Goal: Information Seeking & Learning: Check status

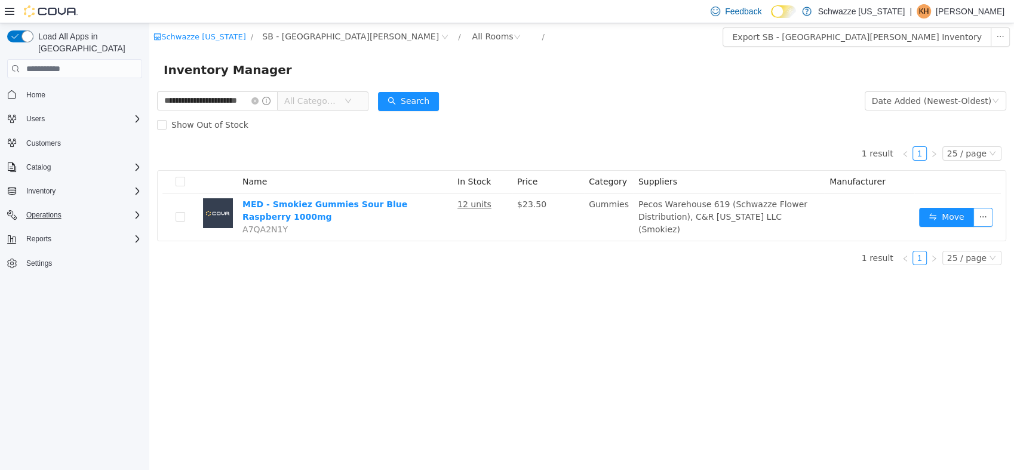
click at [82, 208] on div "Operations" at bounding box center [82, 215] width 121 height 14
click at [70, 227] on span "Cash Management" at bounding box center [52, 232] width 60 height 10
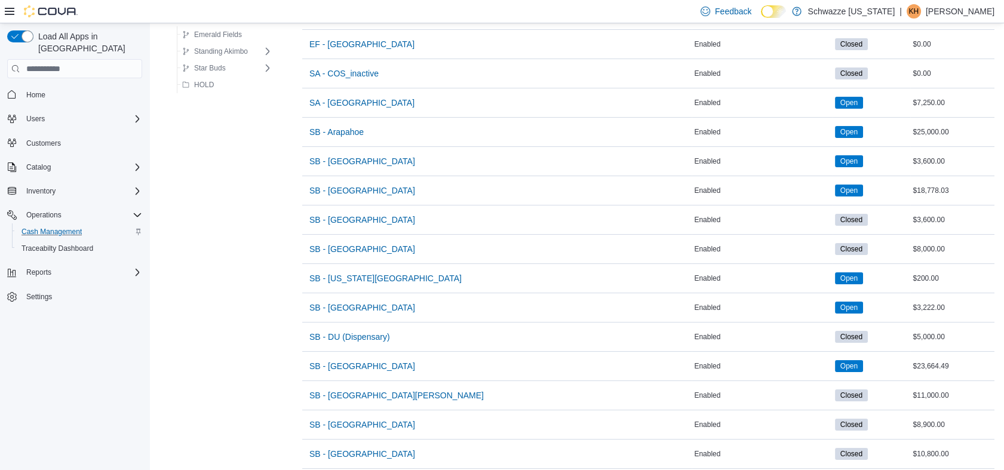
scroll to position [246, 0]
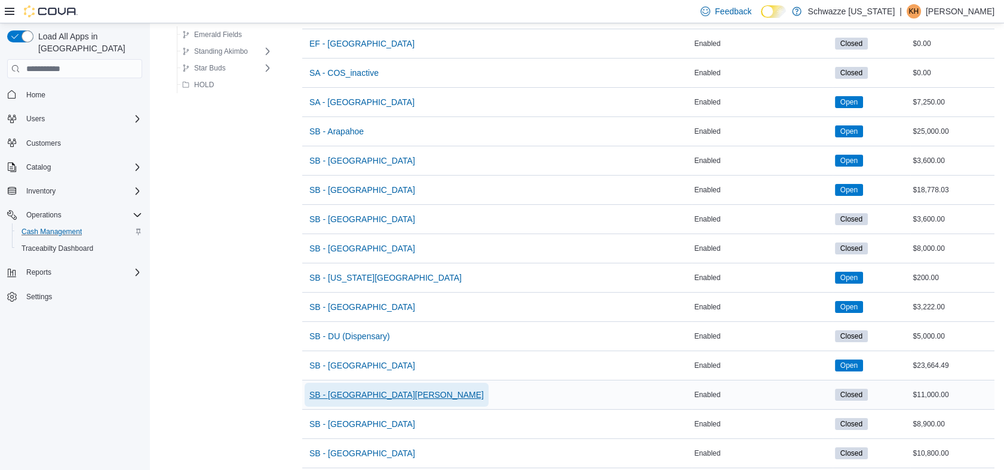
click at [354, 391] on span "SB - [GEOGRAPHIC_DATA][PERSON_NAME]" at bounding box center [396, 395] width 174 height 12
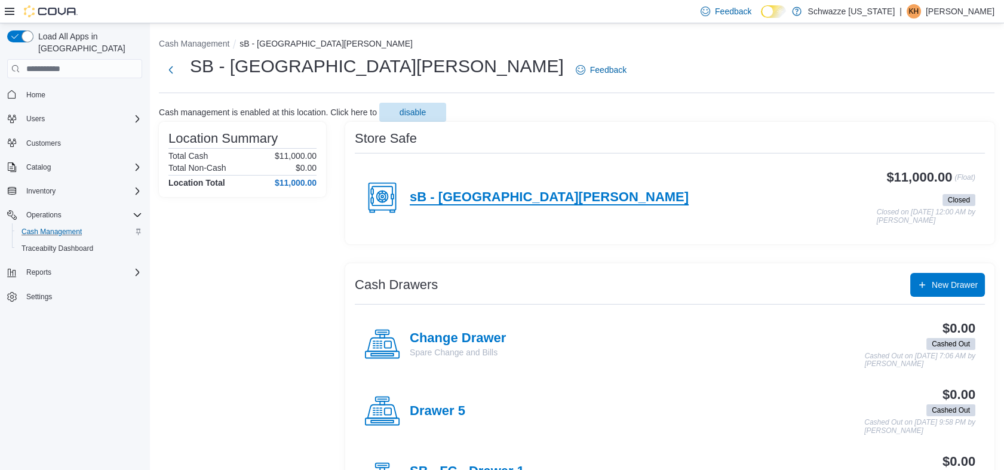
click at [451, 201] on h4 "sB - [GEOGRAPHIC_DATA][PERSON_NAME]" at bounding box center [549, 198] width 279 height 16
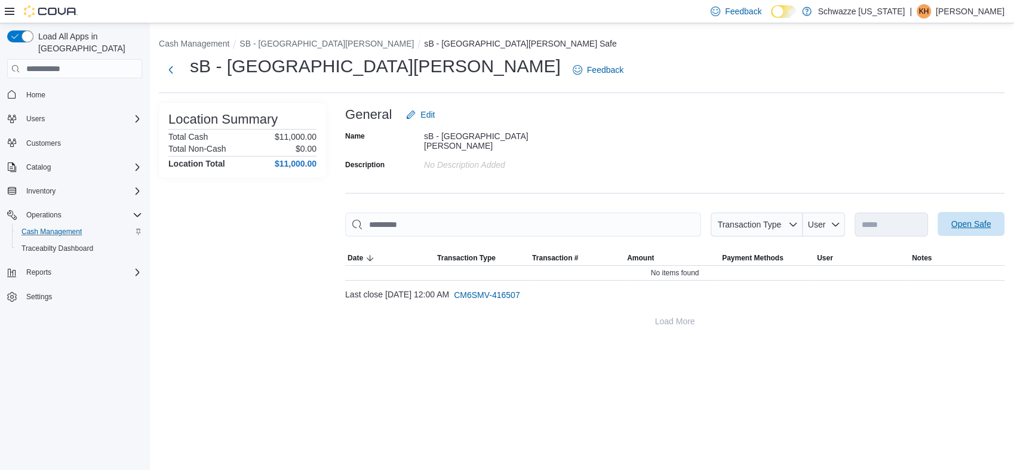
click at [973, 222] on span "Open Safe" at bounding box center [972, 224] width 40 height 12
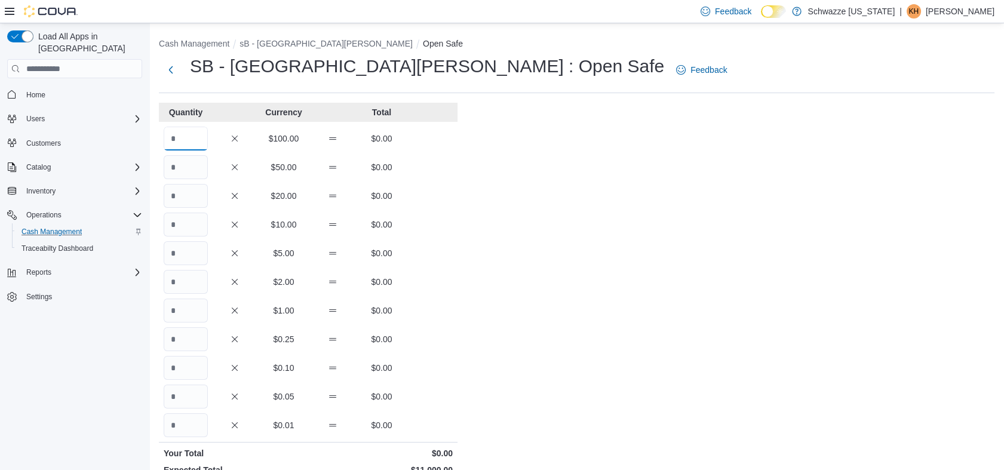
click at [197, 135] on input "Quantity" at bounding box center [186, 139] width 44 height 24
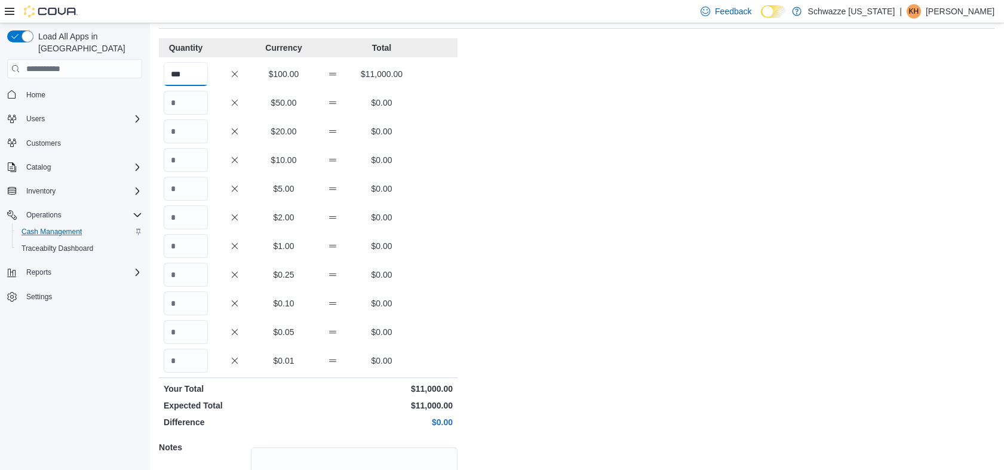
scroll to position [177, 0]
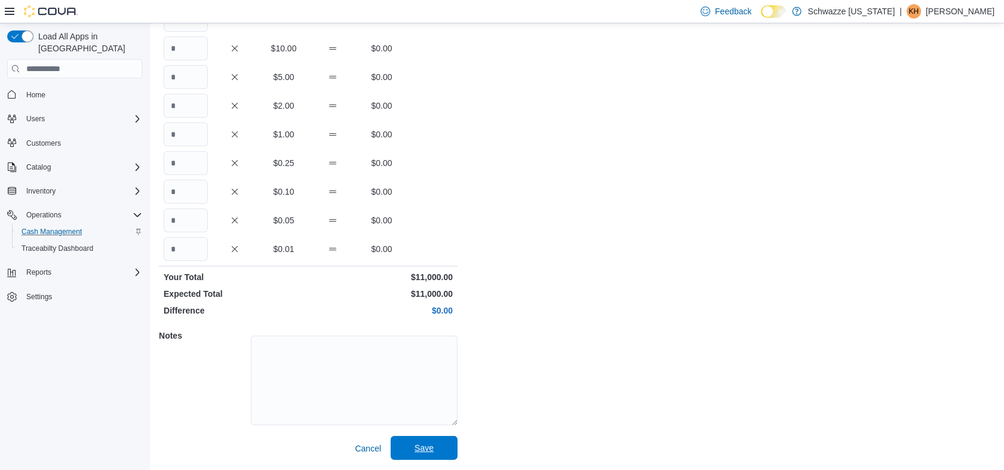
type input "***"
click at [416, 441] on span "Save" at bounding box center [424, 448] width 53 height 24
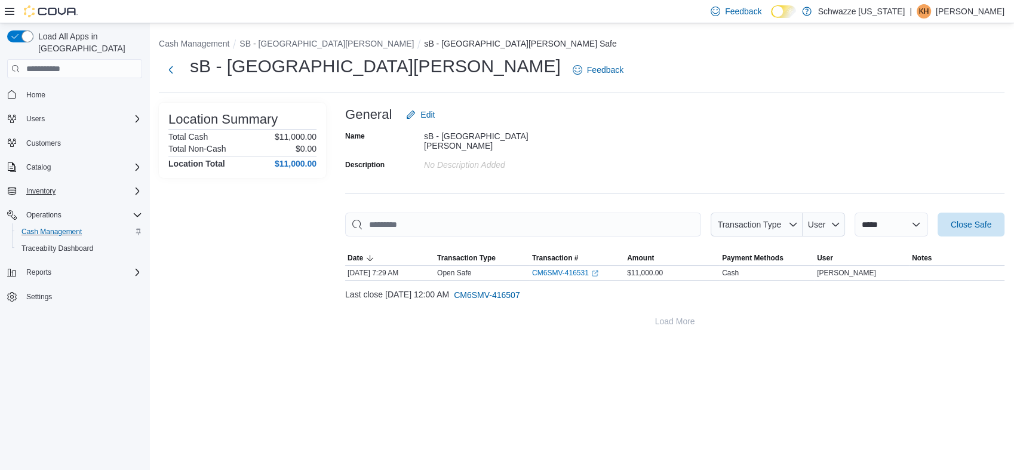
click at [65, 184] on div "Inventory" at bounding box center [82, 191] width 121 height 14
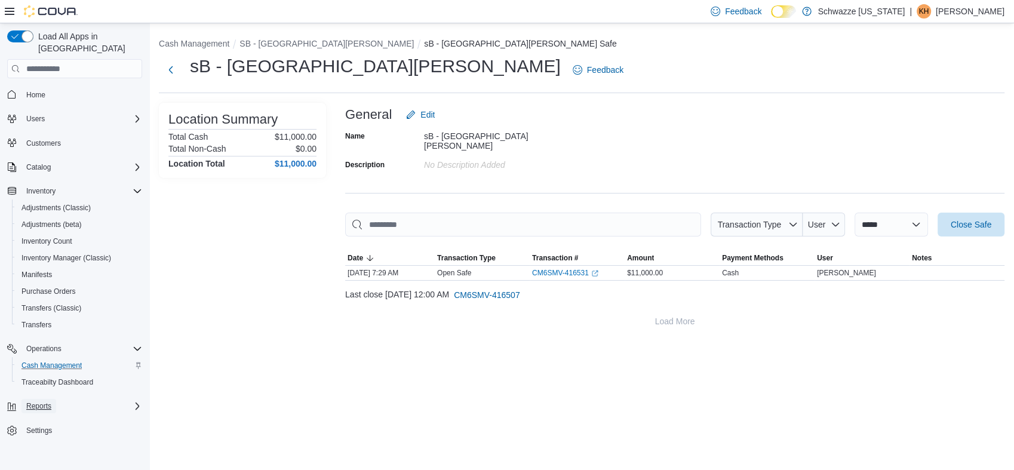
click at [54, 399] on button "Reports" at bounding box center [39, 406] width 35 height 14
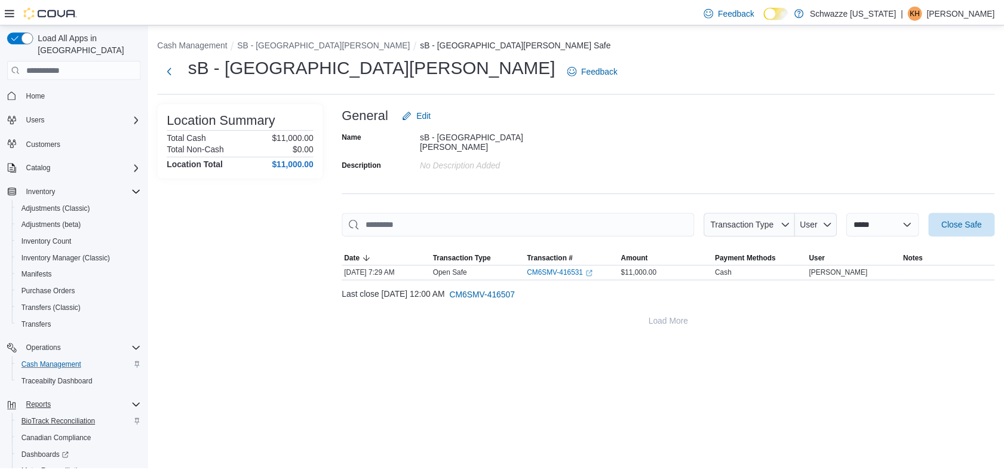
scroll to position [71, 0]
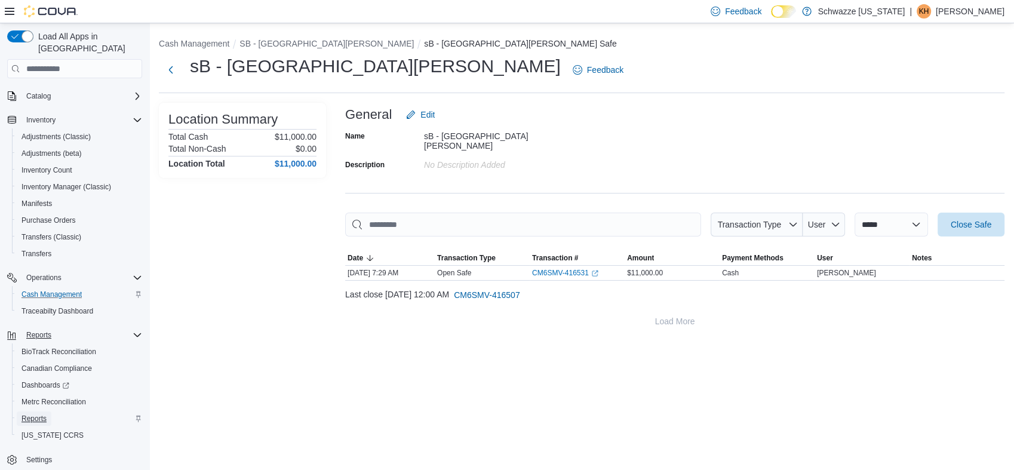
click at [37, 414] on span "Reports" at bounding box center [34, 419] width 25 height 10
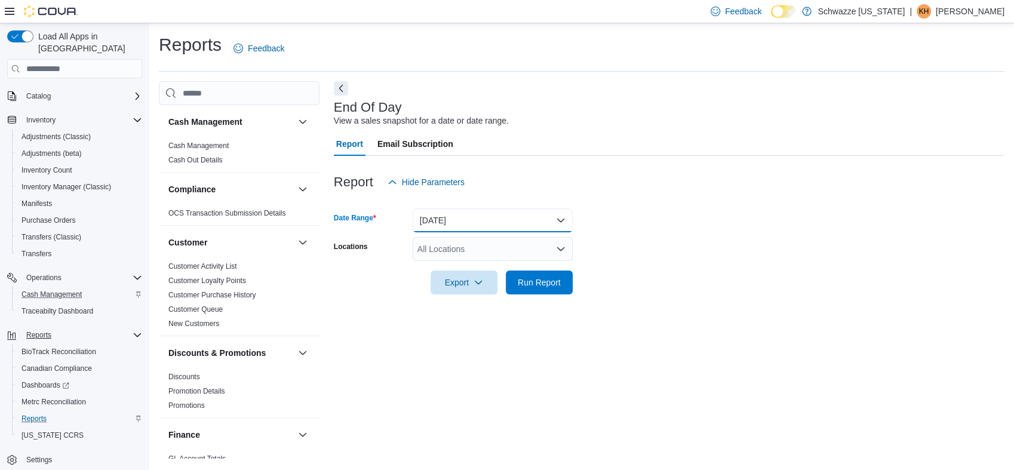
click at [464, 215] on button "[DATE]" at bounding box center [493, 220] width 160 height 24
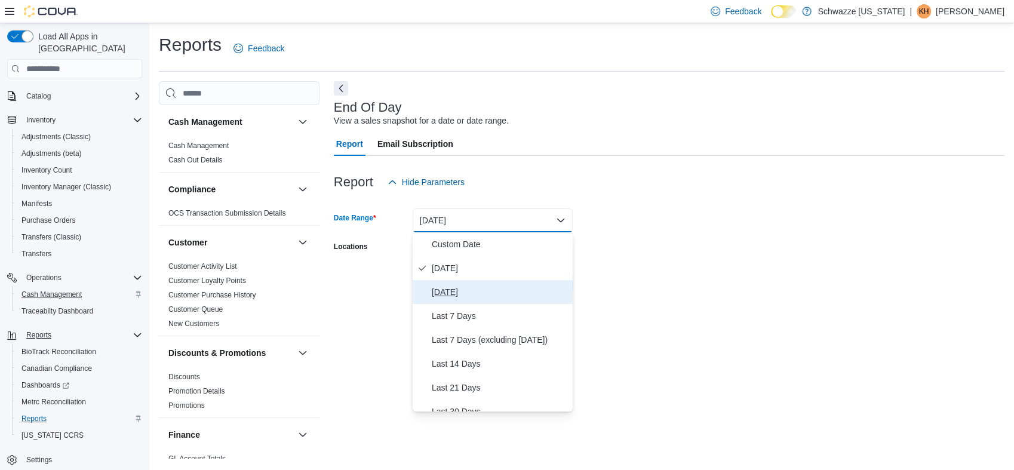
drag, startPoint x: 453, startPoint y: 292, endPoint x: 515, endPoint y: 292, distance: 61.5
click at [515, 292] on span "[DATE]" at bounding box center [500, 292] width 136 height 14
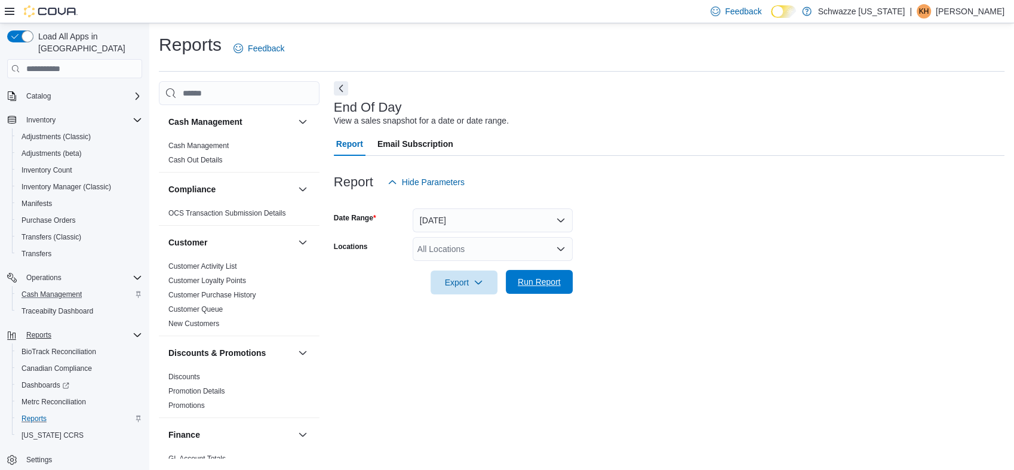
click at [515, 292] on span "Run Report" at bounding box center [539, 282] width 53 height 24
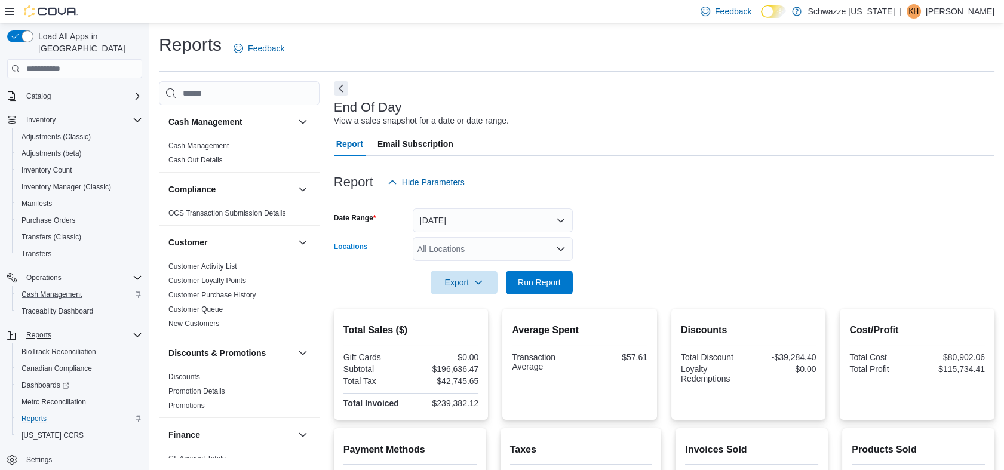
click at [468, 253] on div "All Locations" at bounding box center [493, 249] width 160 height 24
type input "****"
click at [477, 268] on span "SB - [GEOGRAPHIC_DATA][PERSON_NAME]" at bounding box center [531, 269] width 174 height 12
drag, startPoint x: 636, startPoint y: 246, endPoint x: 531, endPoint y: 284, distance: 111.5
click at [531, 284] on form "Date Range [DATE] Locations SB - [GEOGRAPHIC_DATA][PERSON_NAME] Export Run Repo…" at bounding box center [664, 244] width 661 height 100
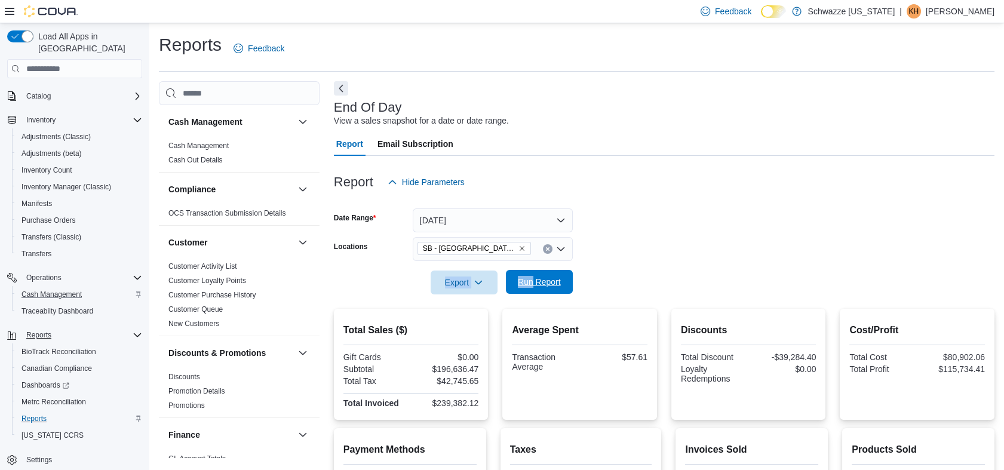
click at [531, 284] on span "Run Report" at bounding box center [539, 282] width 43 height 12
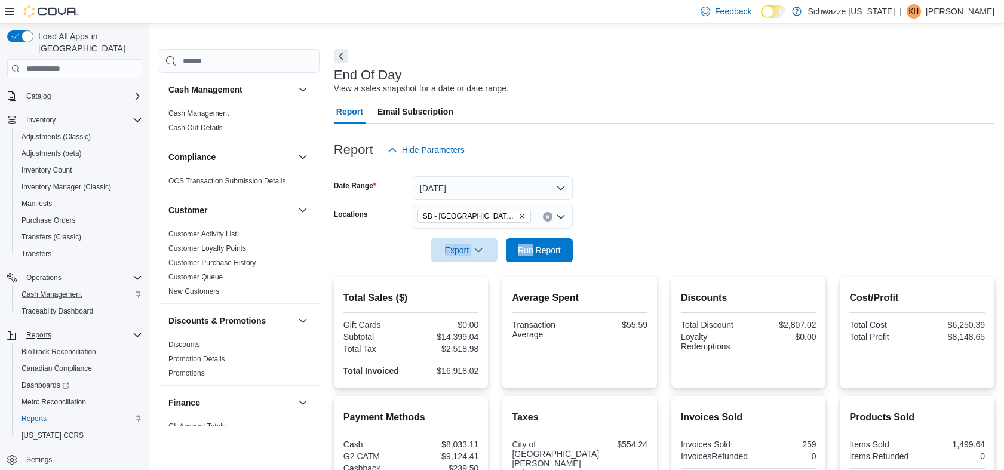
scroll to position [32, 0]
click at [486, 182] on button "[DATE]" at bounding box center [493, 189] width 160 height 24
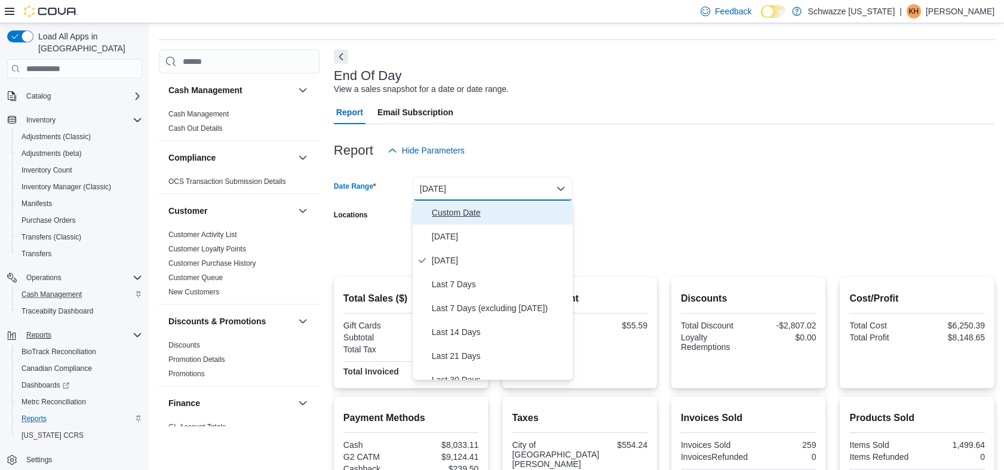
click at [474, 210] on span "Custom Date" at bounding box center [500, 213] width 136 height 14
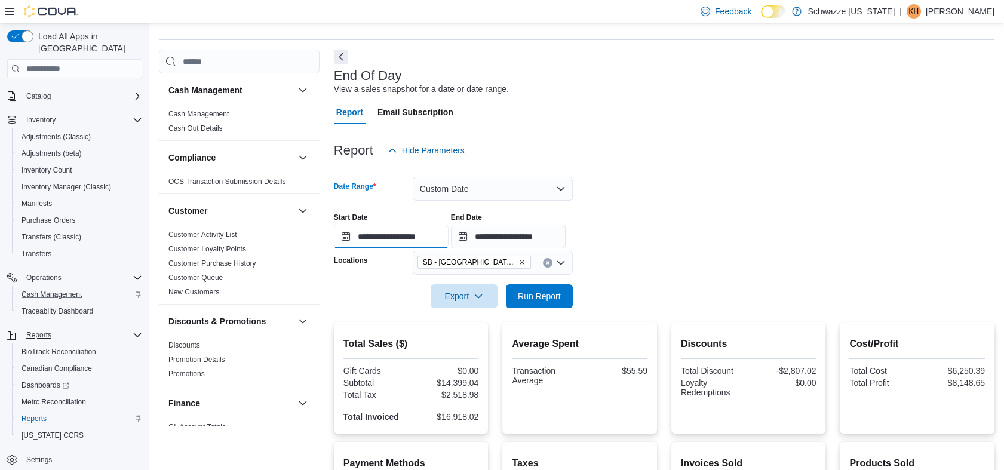
click at [397, 241] on input "**********" at bounding box center [391, 237] width 115 height 24
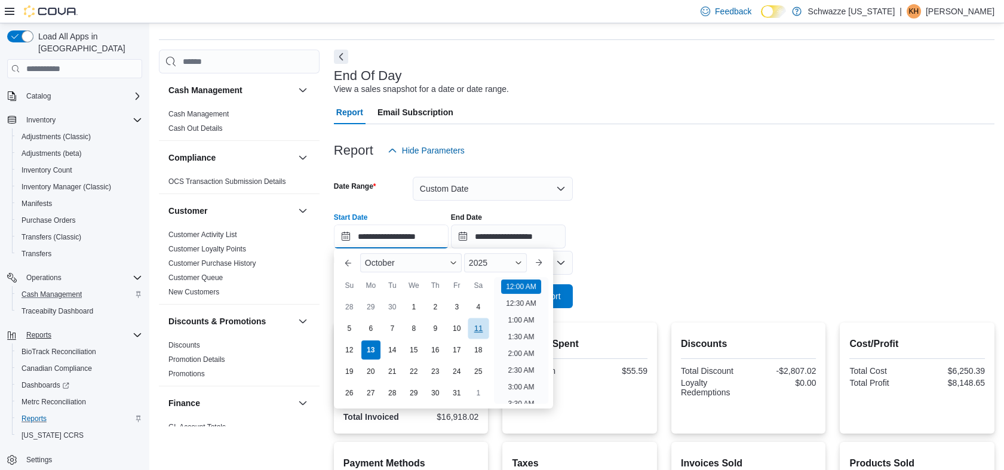
scroll to position [37, 0]
click at [451, 320] on div "10" at bounding box center [456, 328] width 21 height 21
type input "**********"
click at [510, 234] on input "**********" at bounding box center [508, 237] width 115 height 24
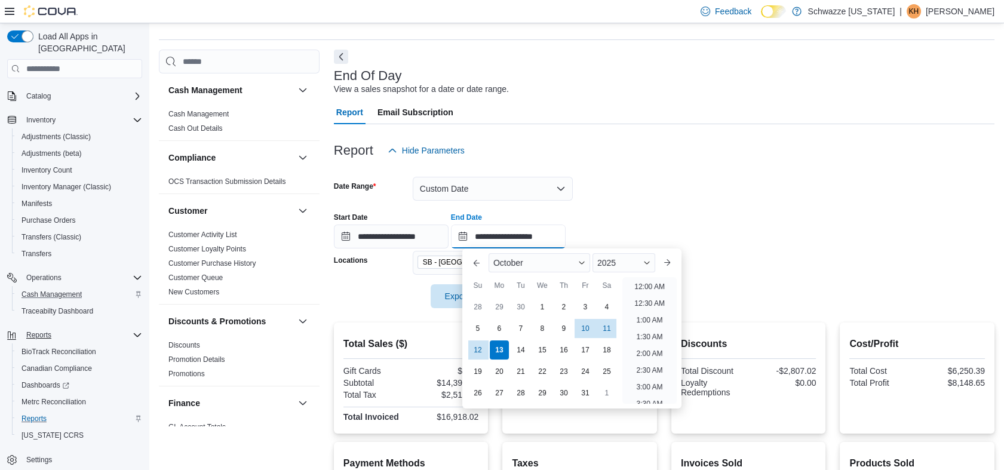
scroll to position [679, 0]
click at [588, 327] on div "10" at bounding box center [585, 328] width 21 height 21
type input "**********"
click at [806, 246] on div "**********" at bounding box center [664, 225] width 661 height 45
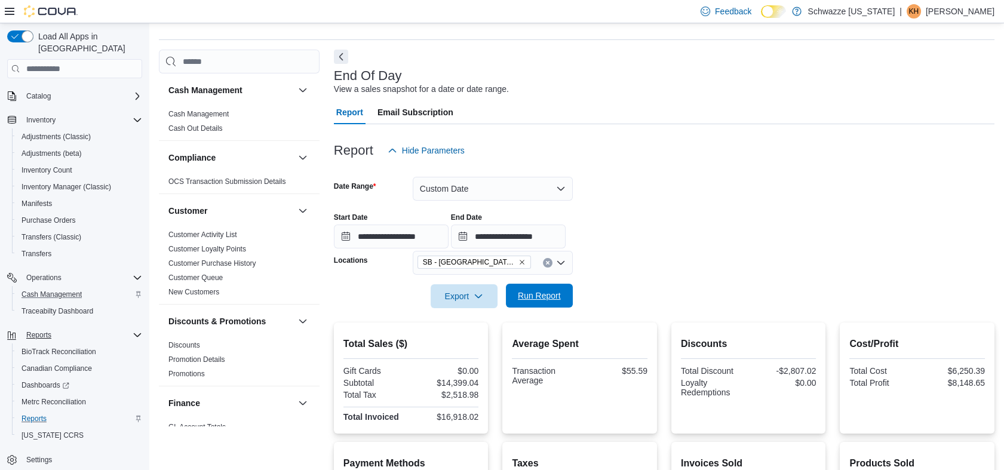
click at [548, 296] on span "Run Report" at bounding box center [539, 296] width 43 height 12
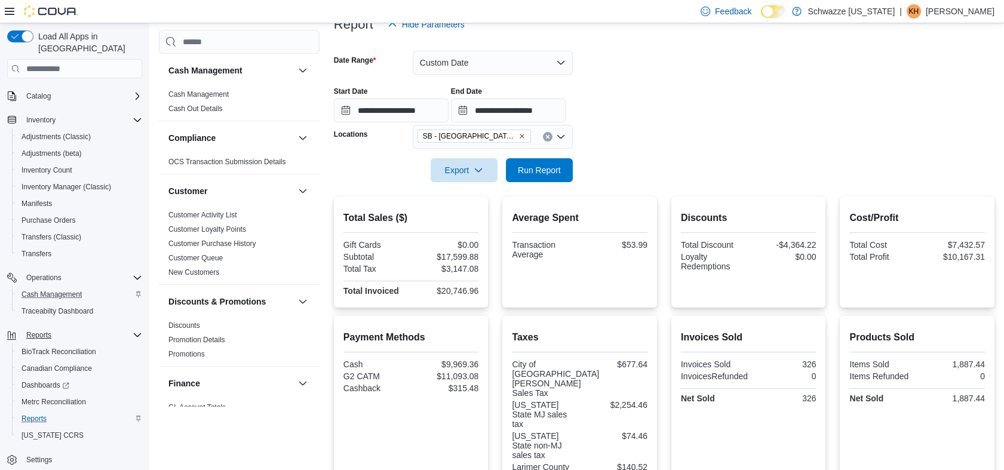
scroll to position [47, 0]
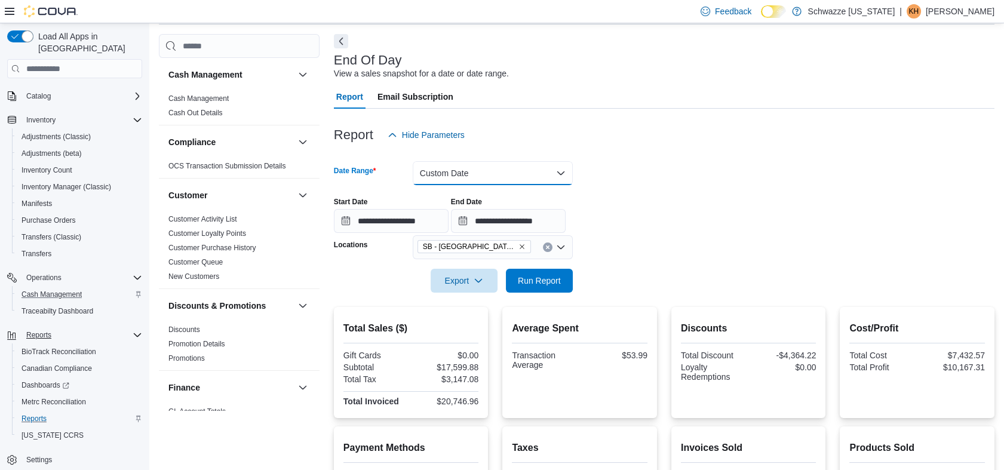
drag, startPoint x: 468, startPoint y: 173, endPoint x: 466, endPoint y: 167, distance: 6.8
click at [466, 167] on button "Custom Date" at bounding box center [493, 173] width 160 height 24
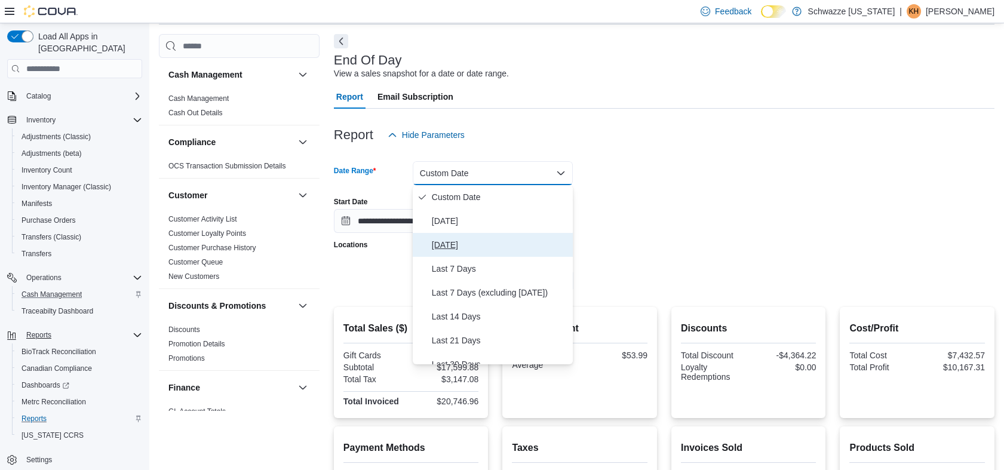
click at [459, 254] on button "[DATE]" at bounding box center [493, 245] width 160 height 24
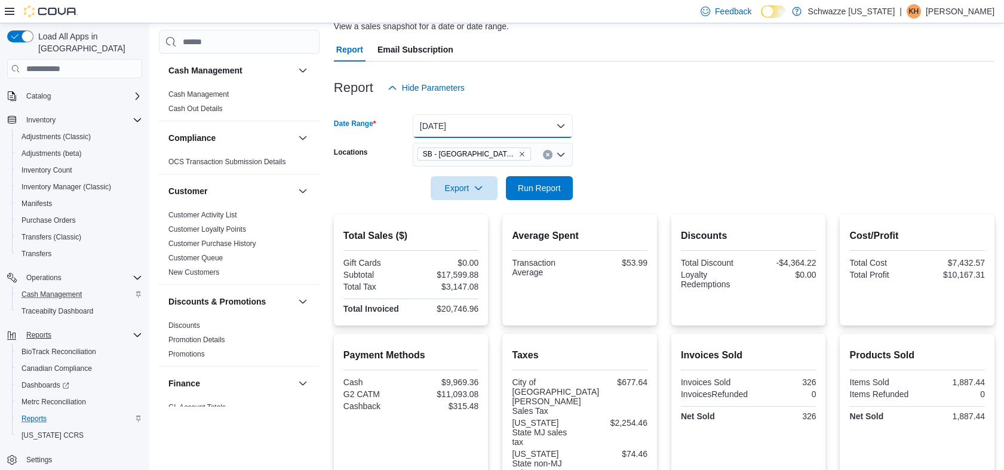
scroll to position [2, 0]
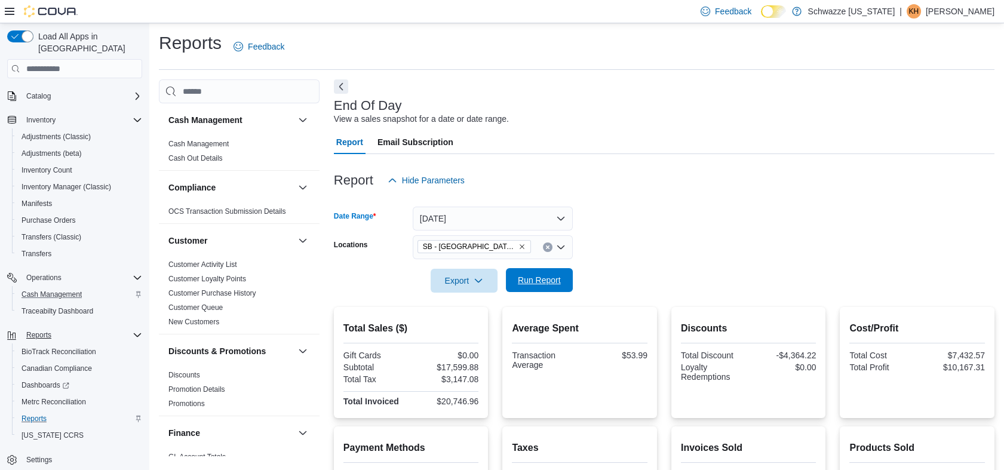
click at [554, 282] on span "Run Report" at bounding box center [539, 280] width 43 height 12
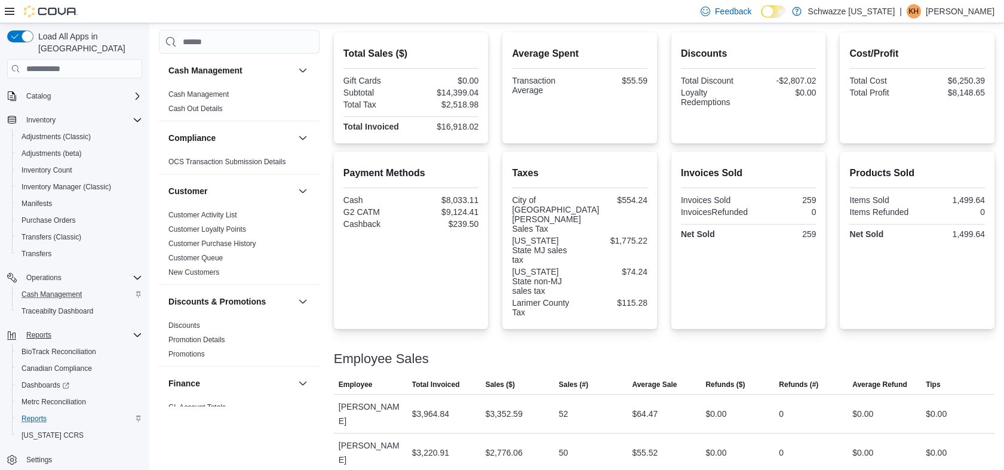
scroll to position [348, 0]
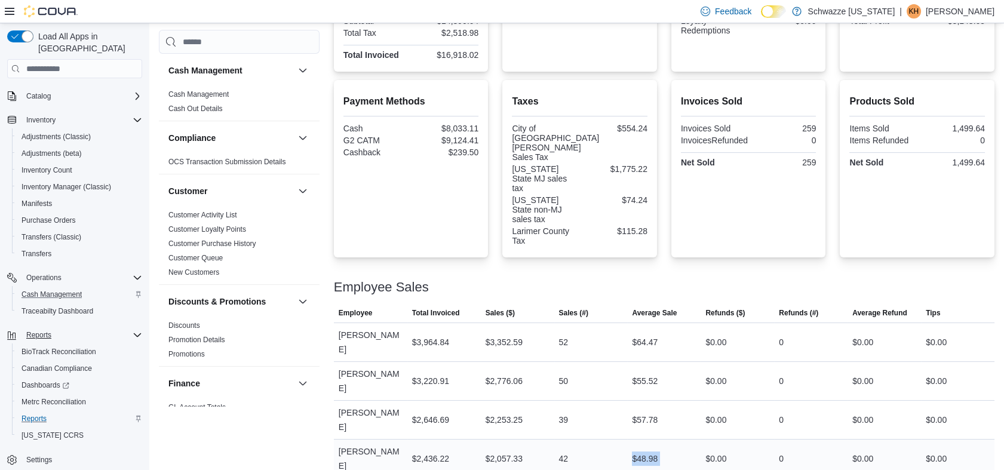
drag, startPoint x: 577, startPoint y: 372, endPoint x: 713, endPoint y: 369, distance: 136.2
click at [713, 440] on tr "Employee [PERSON_NAME] Total Invoiced $2,436.22 Sales ($) $2,057.33 Sales (#) 4…" at bounding box center [664, 459] width 661 height 39
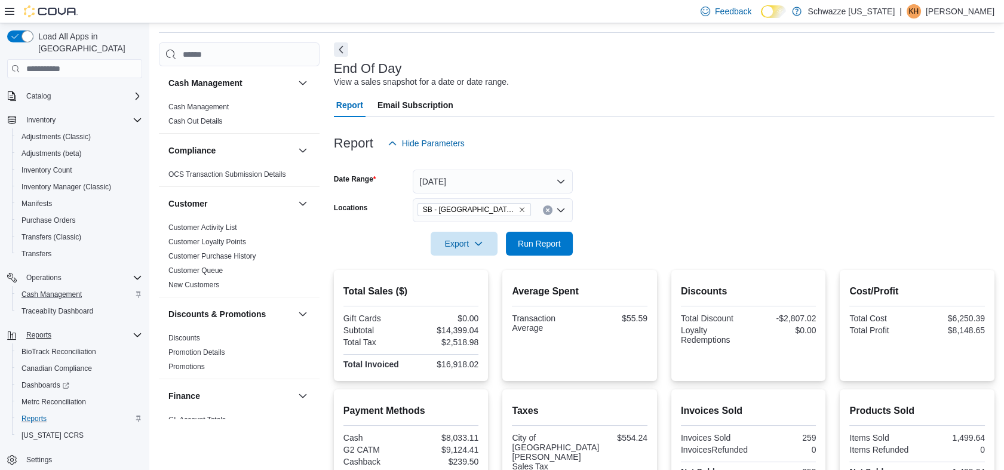
scroll to position [0, 0]
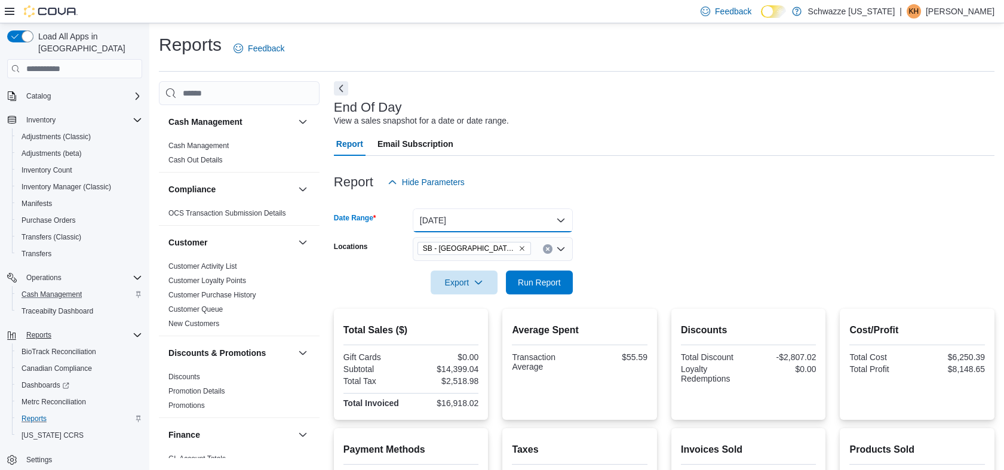
click at [482, 227] on button "[DATE]" at bounding box center [493, 220] width 160 height 24
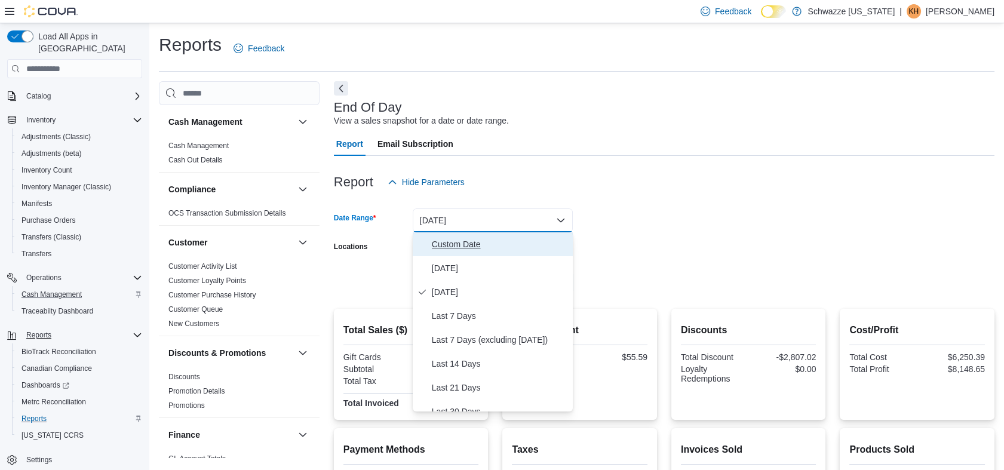
click at [455, 246] on span "Custom Date" at bounding box center [500, 244] width 136 height 14
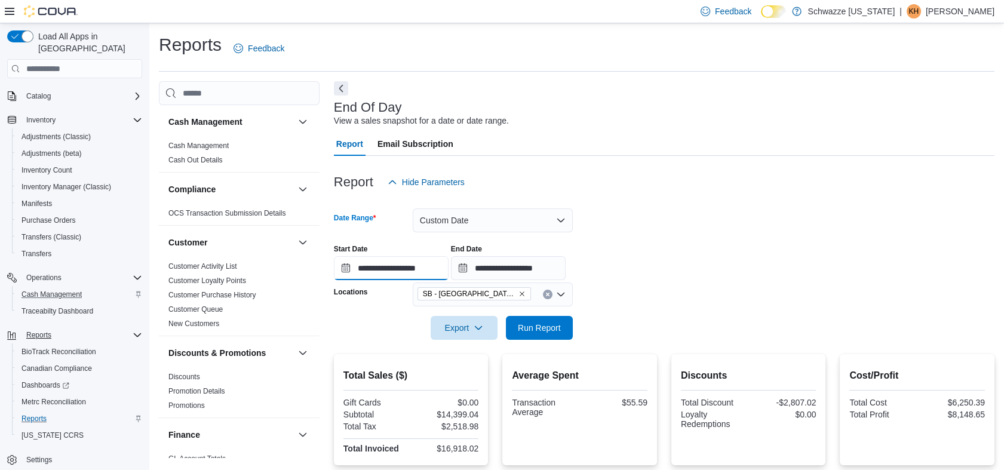
click at [349, 280] on input "**********" at bounding box center [391, 268] width 115 height 24
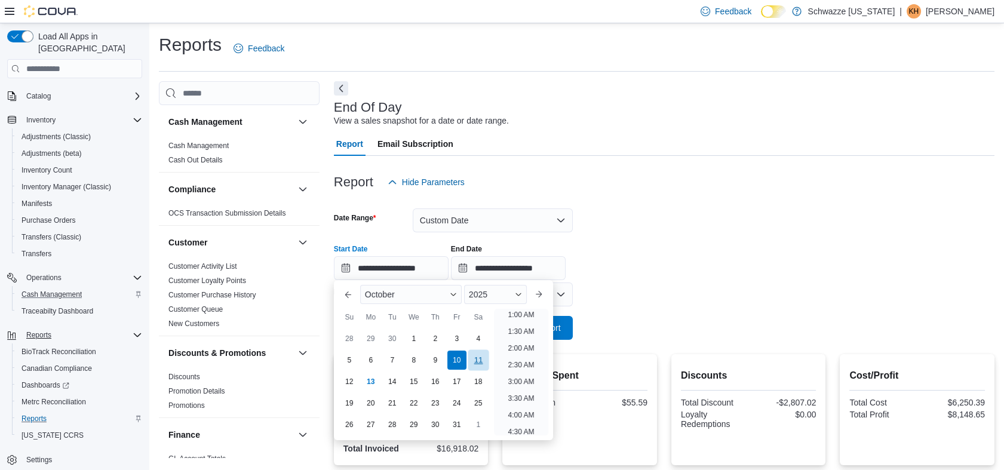
click at [479, 358] on div "11" at bounding box center [478, 360] width 21 height 21
type input "**********"
click at [530, 264] on input "**********" at bounding box center [508, 268] width 115 height 24
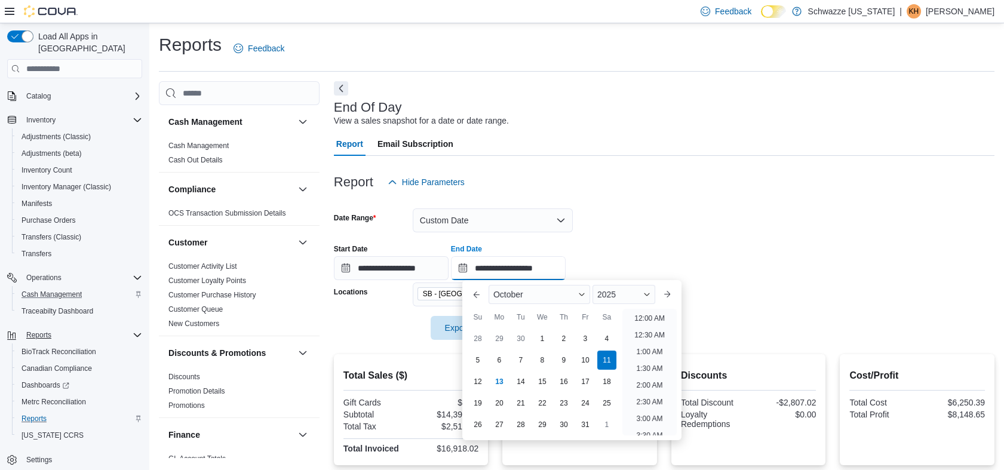
scroll to position [679, 0]
click at [612, 367] on div "11" at bounding box center [606, 360] width 21 height 21
click at [864, 250] on div "**********" at bounding box center [664, 257] width 661 height 45
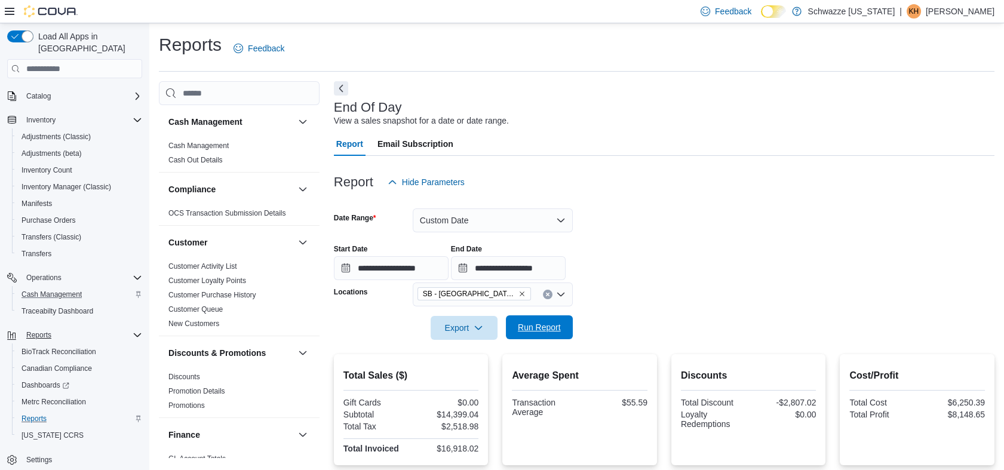
click at [539, 316] on span "Run Report" at bounding box center [539, 327] width 53 height 24
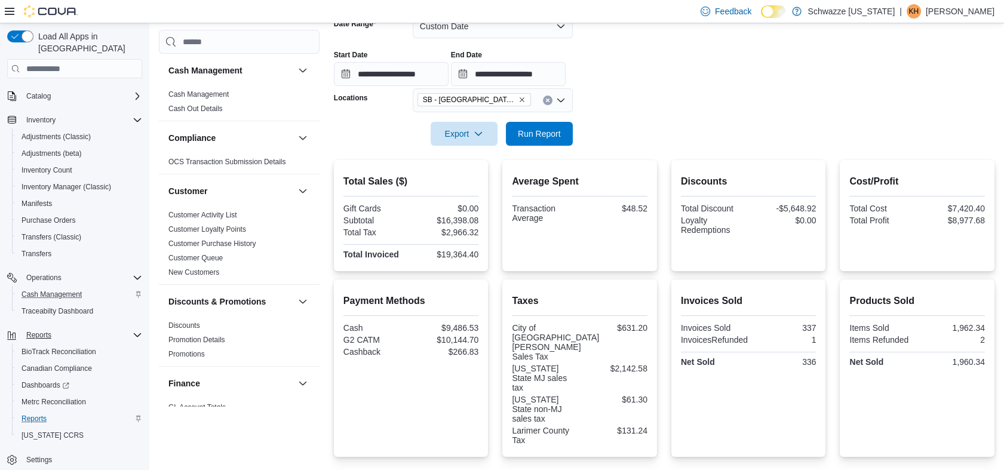
scroll to position [138, 0]
